Goal: Task Accomplishment & Management: Manage account settings

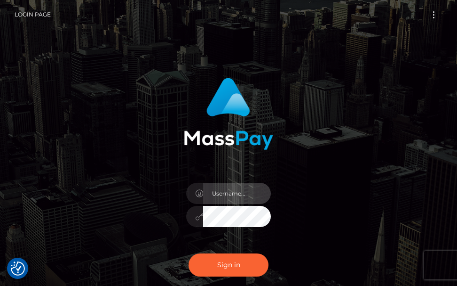
type input "[PERSON_NAME].cope2"
click at [33, 193] on div "[PERSON_NAME].cope2" at bounding box center [228, 190] width 457 height 381
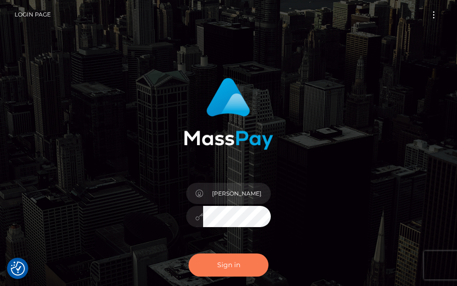
click at [216, 263] on button "Sign in" at bounding box center [229, 264] width 80 height 23
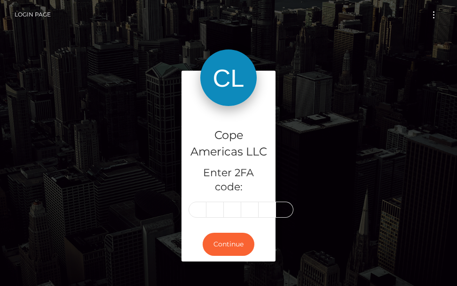
scroll to position [0, 1]
type input "6"
type input "1"
type input "9"
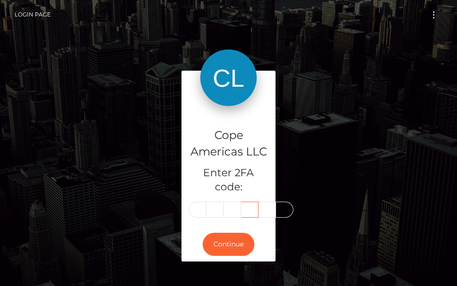
type input "3"
type input "7"
type input "2"
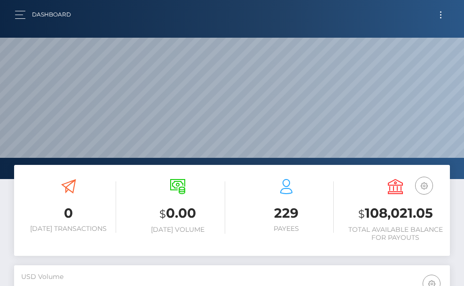
scroll to position [167, 211]
click at [15, 18] on button "button" at bounding box center [23, 14] width 17 height 13
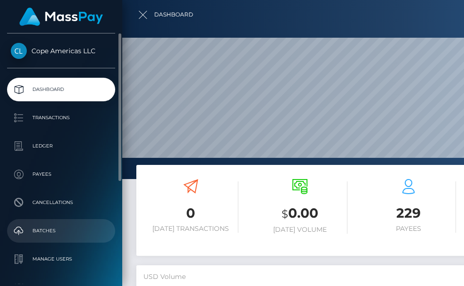
click at [47, 225] on p "Batches" at bounding box center [61, 230] width 101 height 14
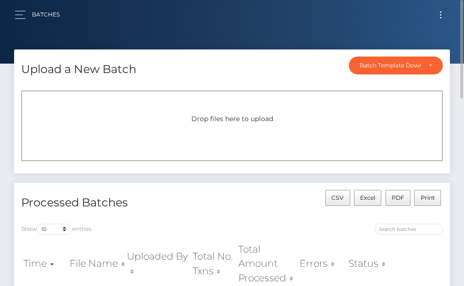
click at [438, 15] on button "Toggle navigation" at bounding box center [440, 14] width 17 height 13
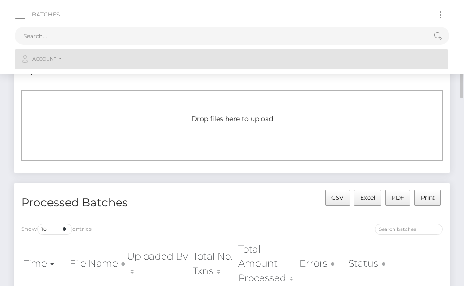
click at [62, 64] on link "Account" at bounding box center [232, 59] width 434 height 20
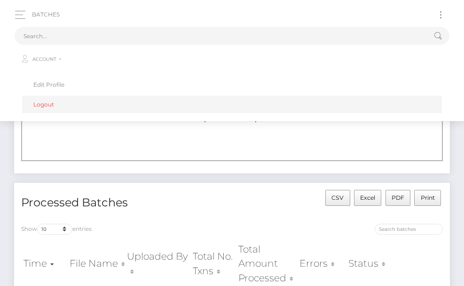
click at [44, 107] on link "Logout" at bounding box center [232, 104] width 420 height 17
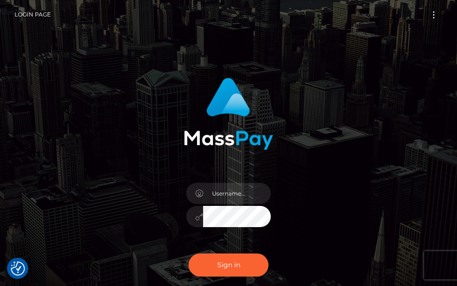
checkbox input "true"
